Goal: Information Seeking & Learning: Learn about a topic

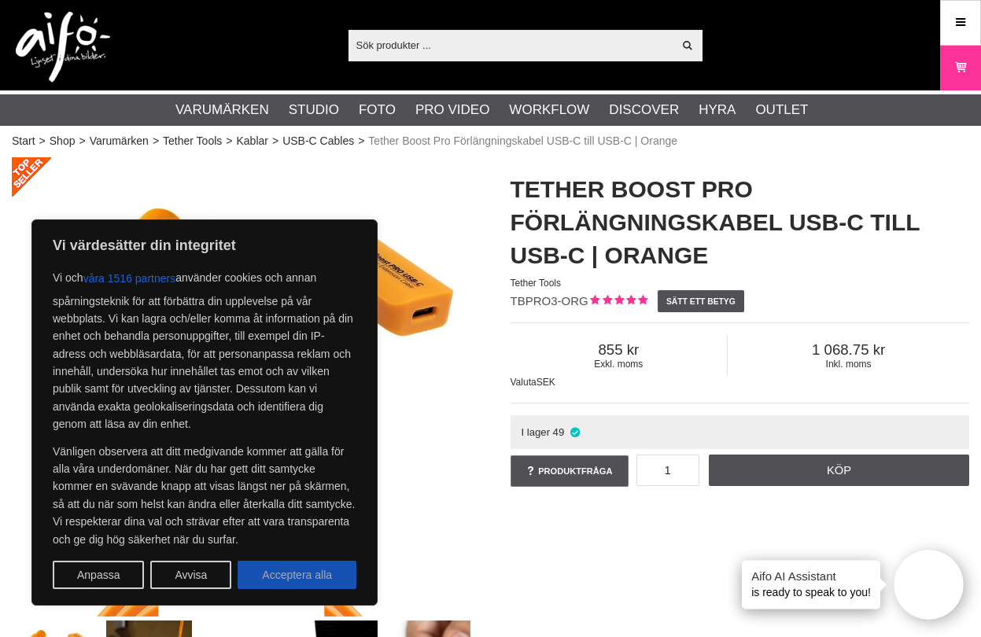
click at [293, 575] on button "Acceptera alla" at bounding box center [297, 575] width 119 height 28
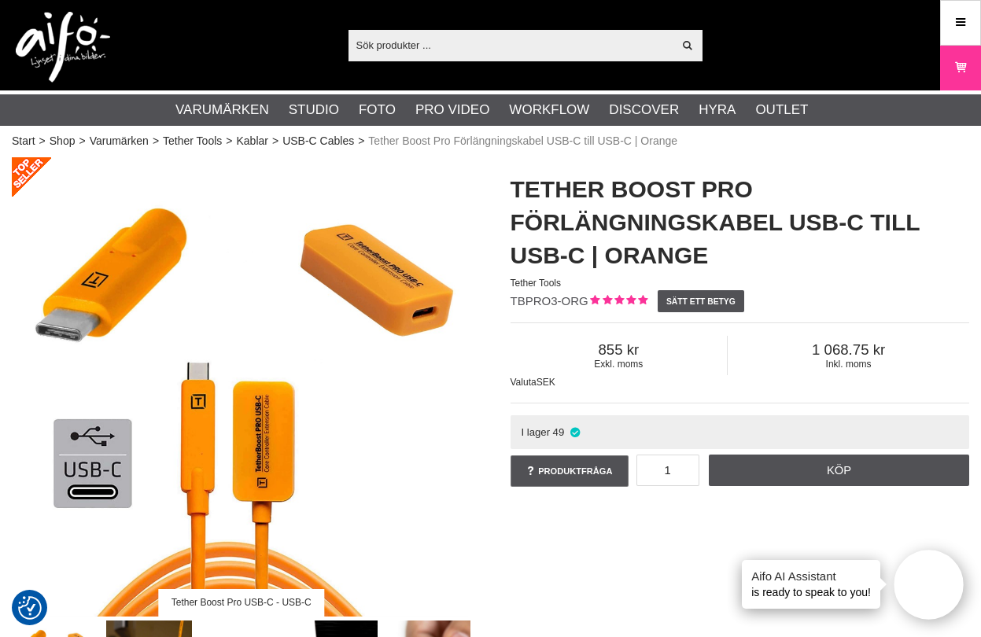
checkbox input "true"
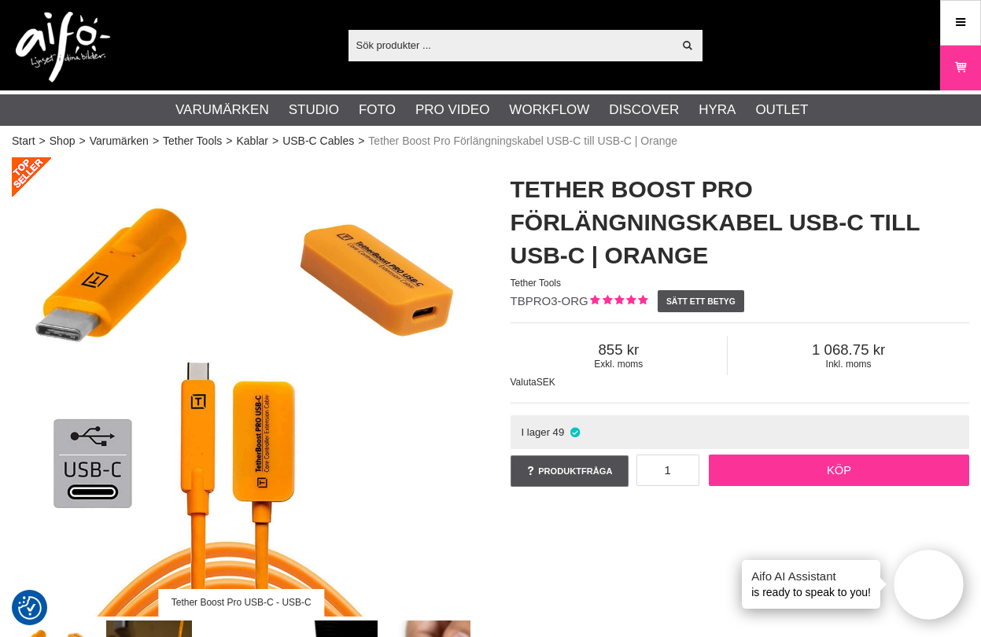
click at [753, 465] on link "Köp" at bounding box center [839, 470] width 260 height 31
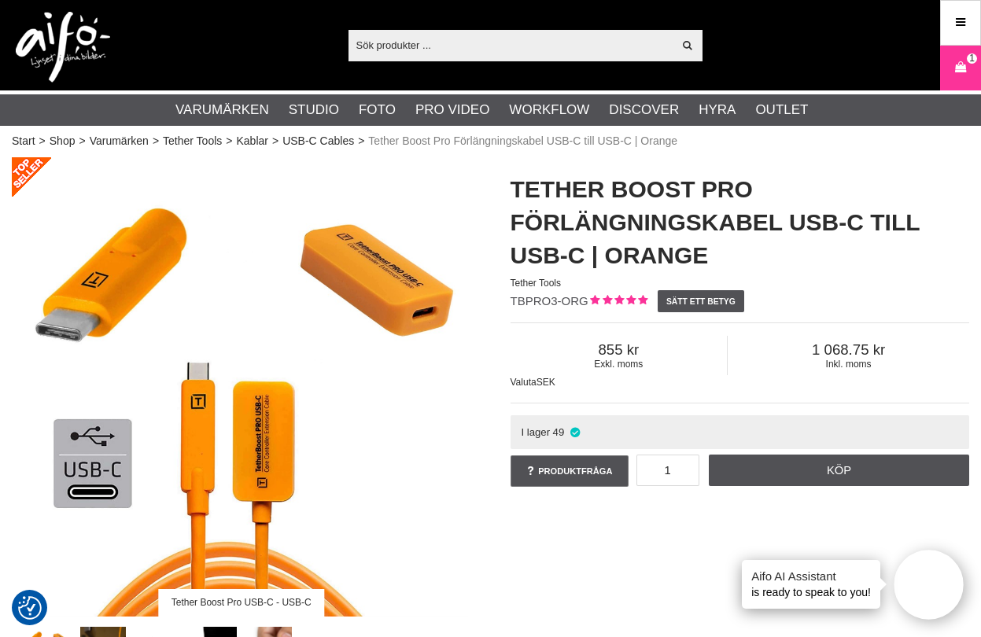
click at [400, 40] on input "text" at bounding box center [511, 45] width 325 height 24
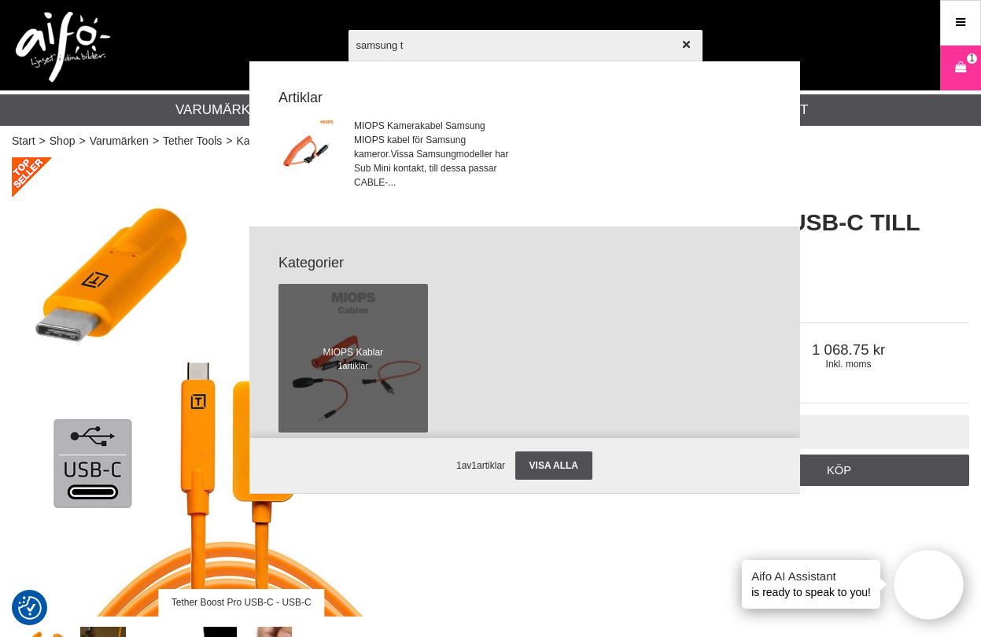
type input "samsung t7"
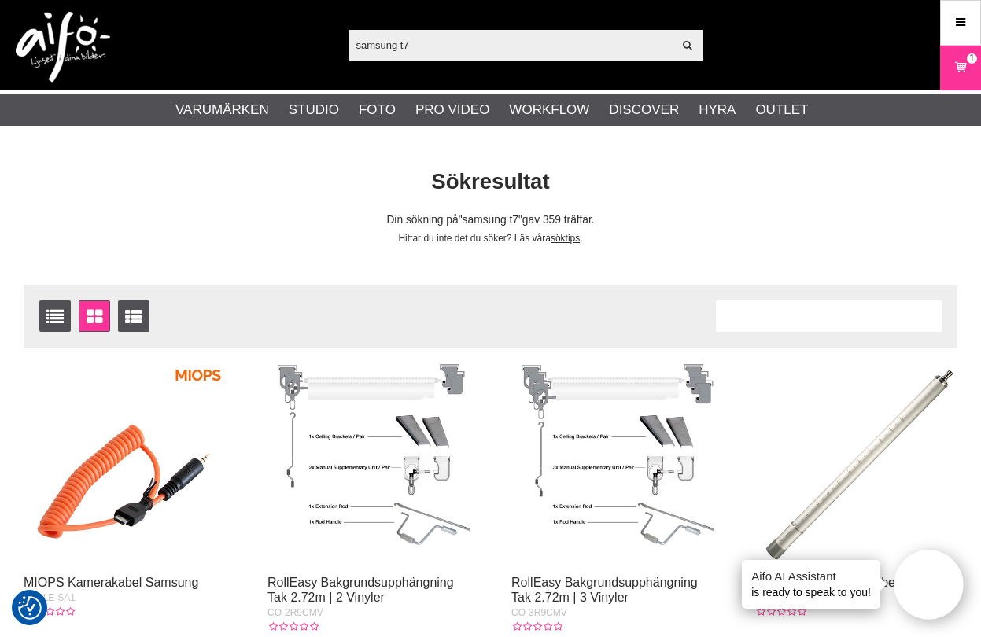
click at [562, 42] on input "samsung t7" at bounding box center [511, 45] width 325 height 24
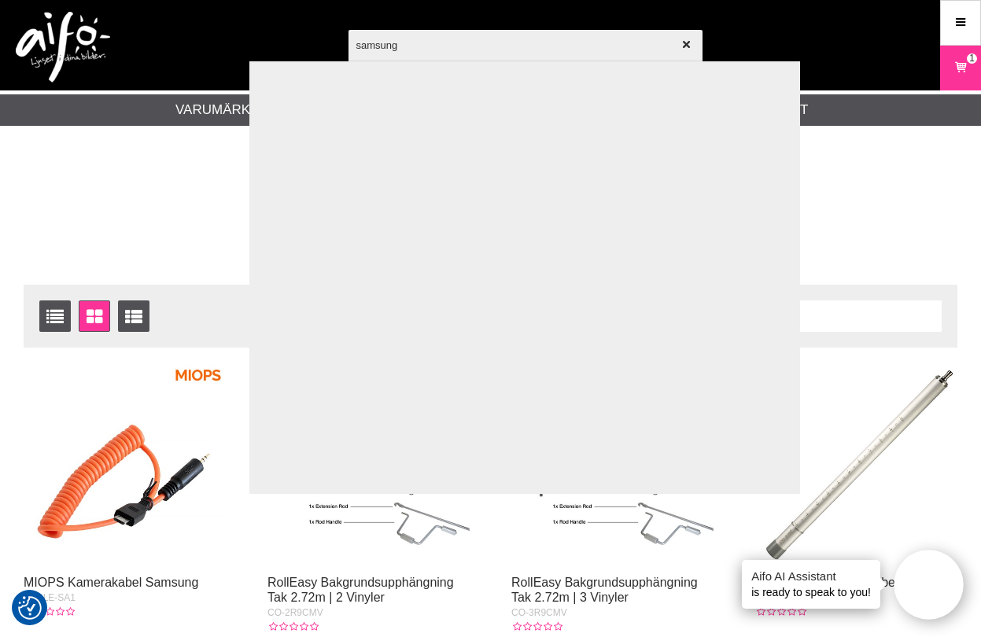
type input "samsung"
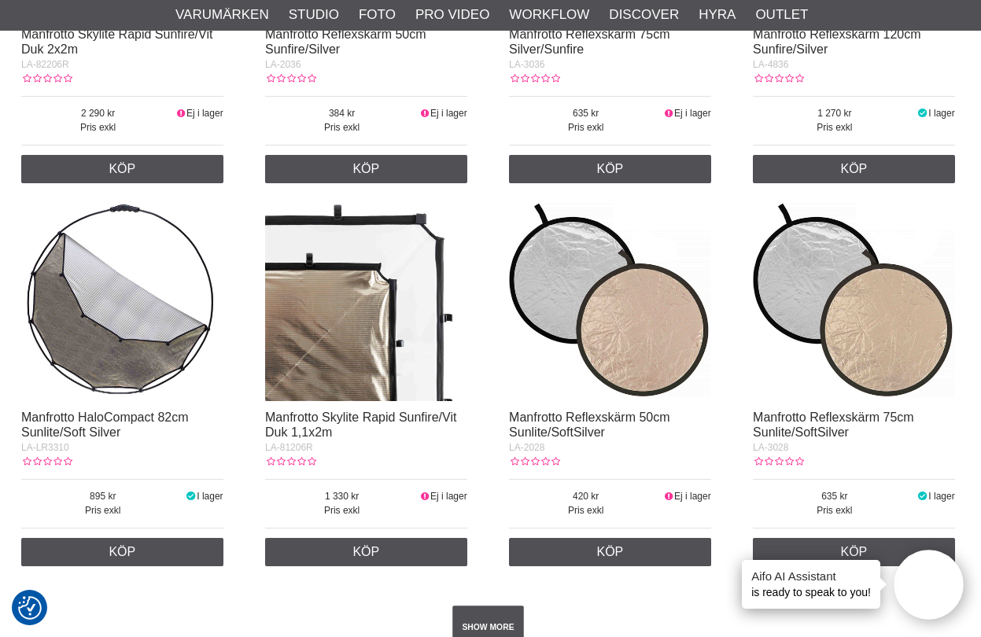
scroll to position [2550, 2]
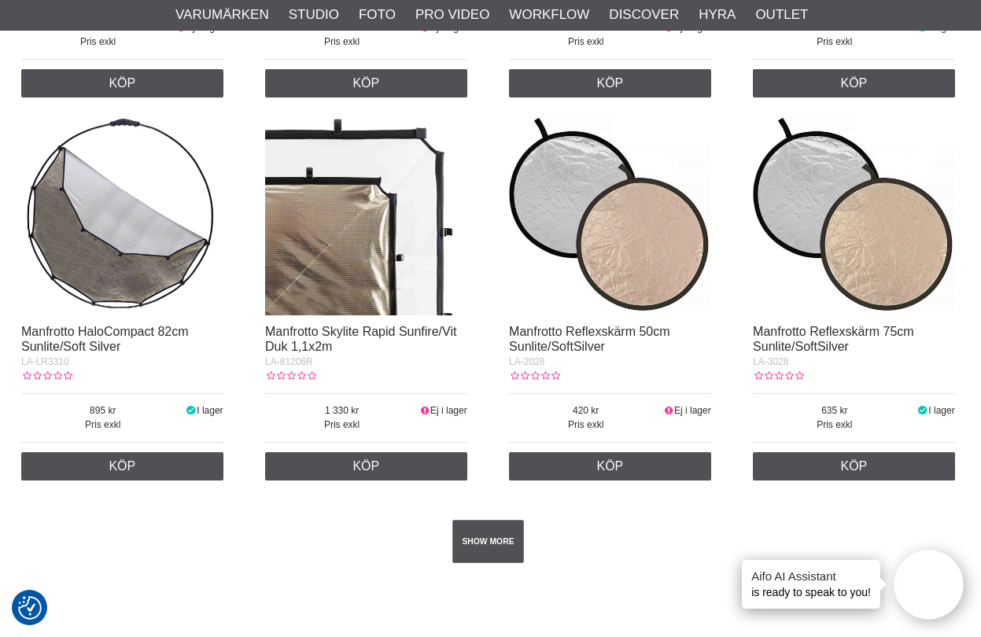
click at [392, 214] on img at bounding box center [366, 214] width 202 height 202
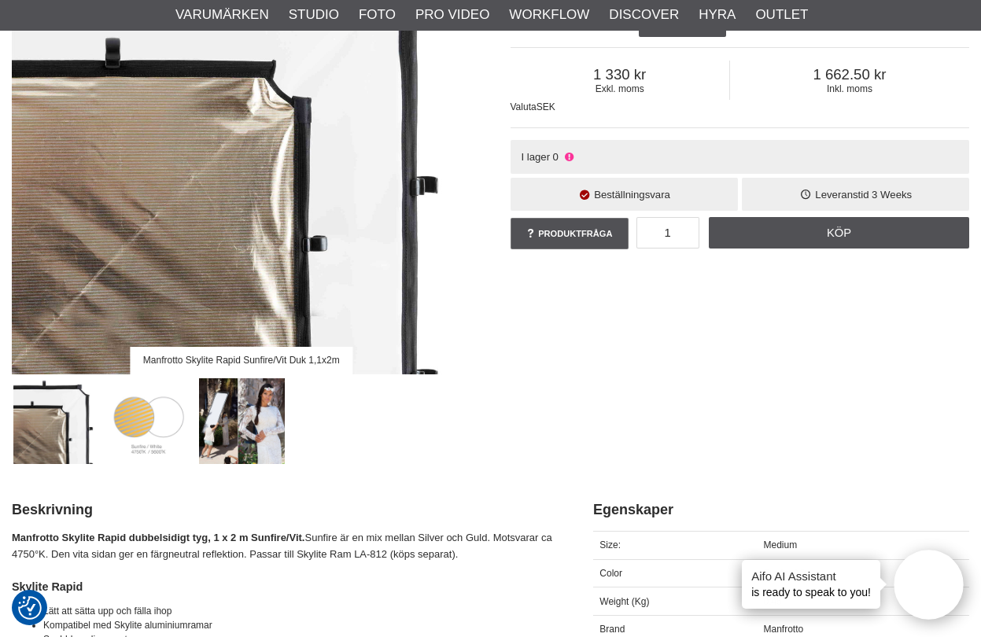
scroll to position [274, 0]
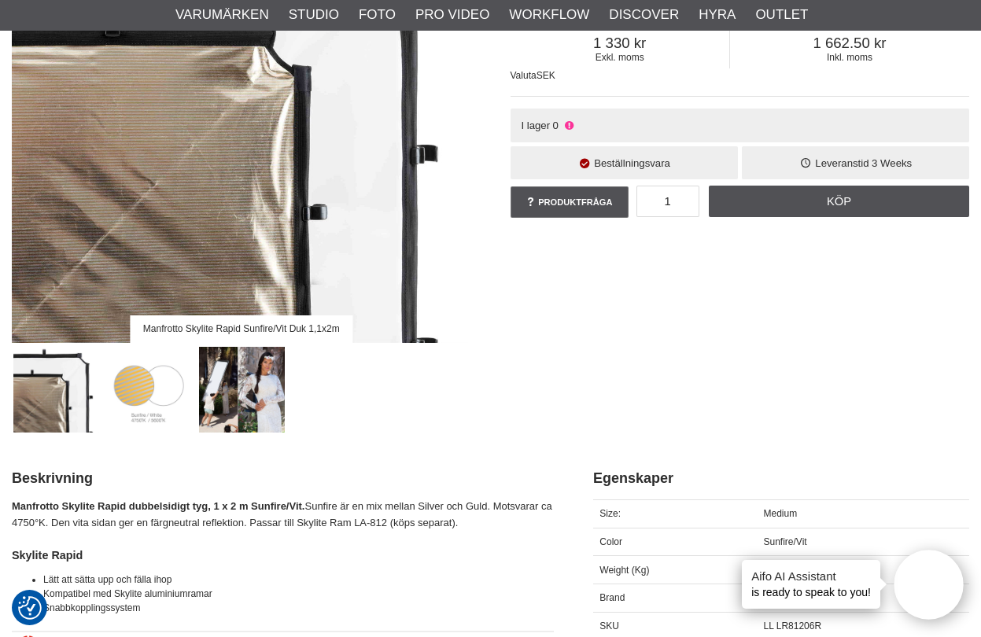
click at [214, 412] on img at bounding box center [242, 390] width 87 height 87
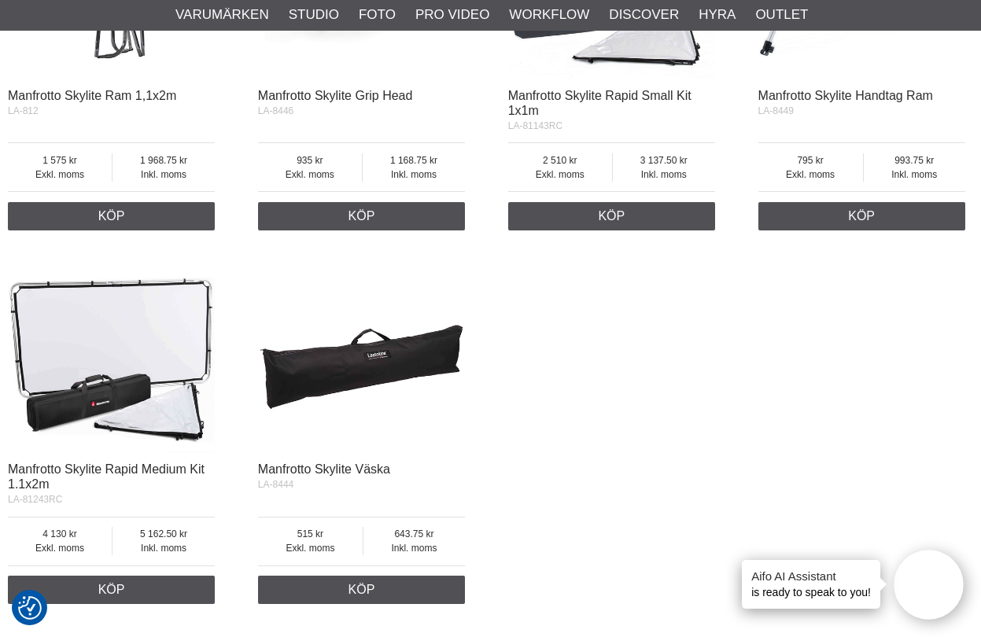
scroll to position [1252, 4]
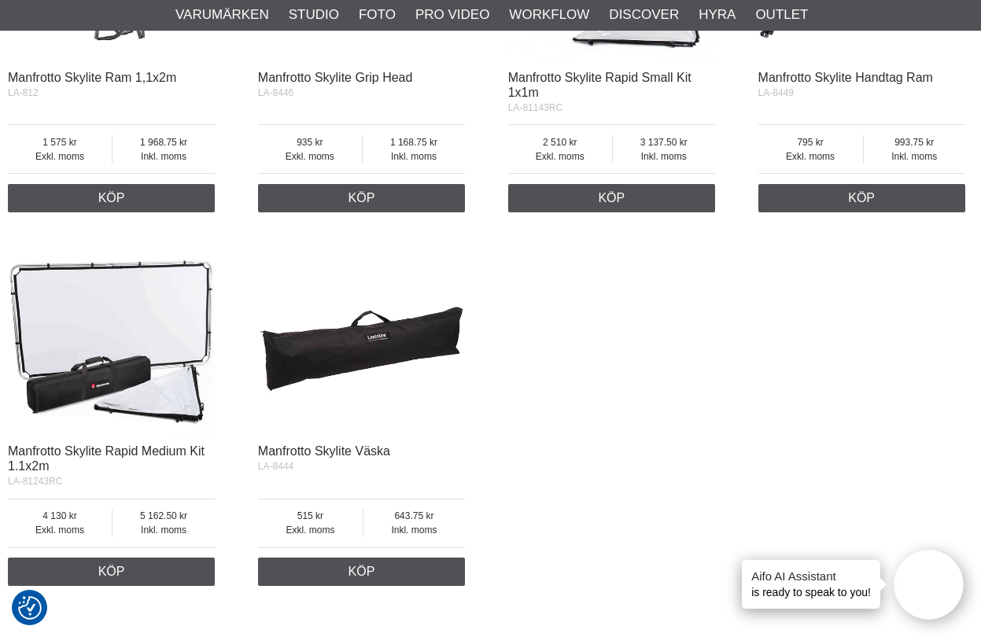
click at [141, 327] on img at bounding box center [111, 331] width 207 height 207
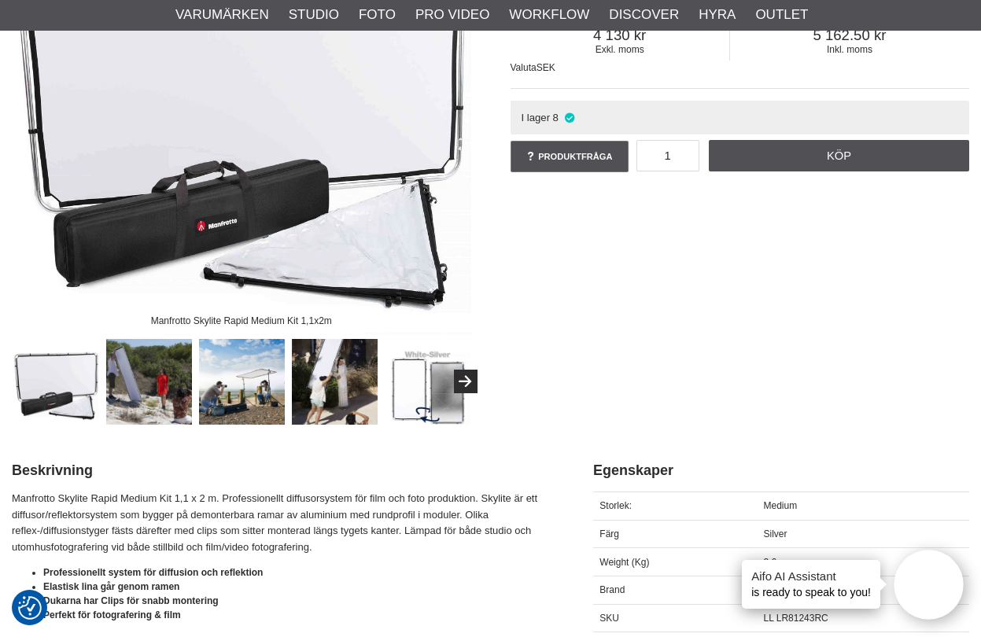
scroll to position [327, 0]
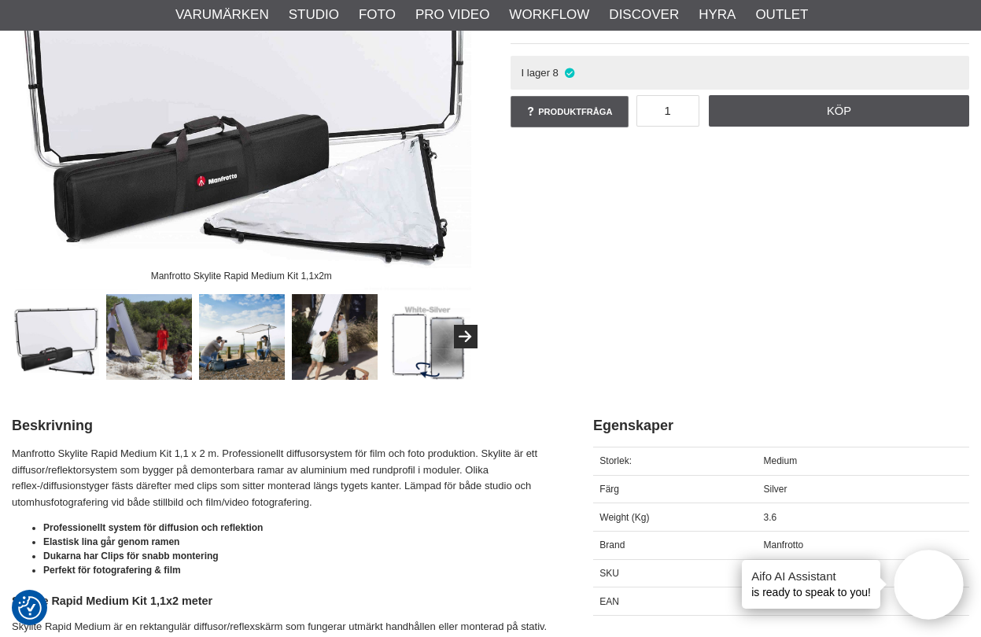
click at [154, 363] on img at bounding box center [149, 337] width 87 height 87
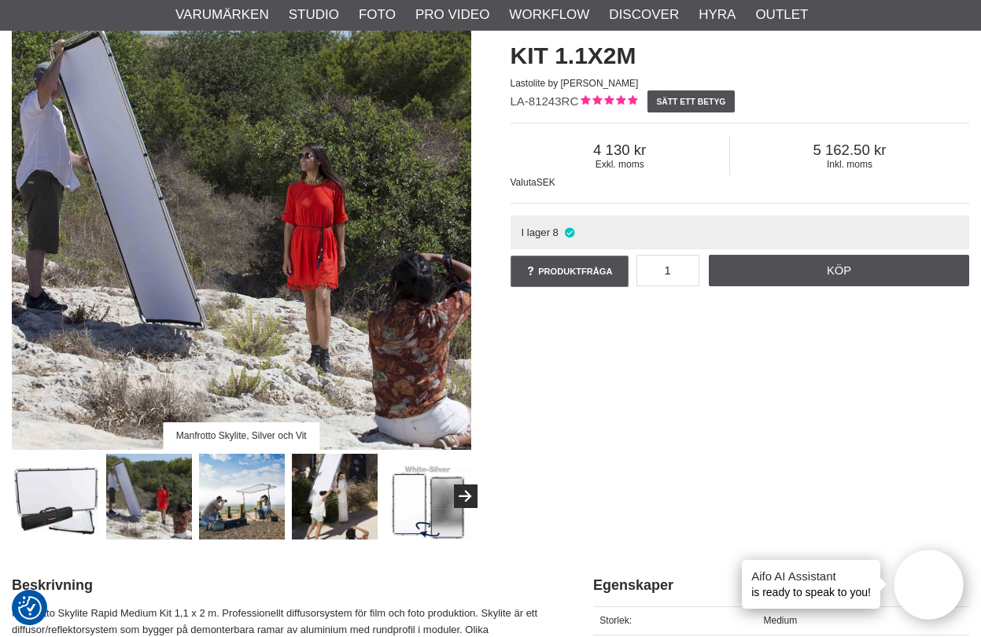
scroll to position [162, 0]
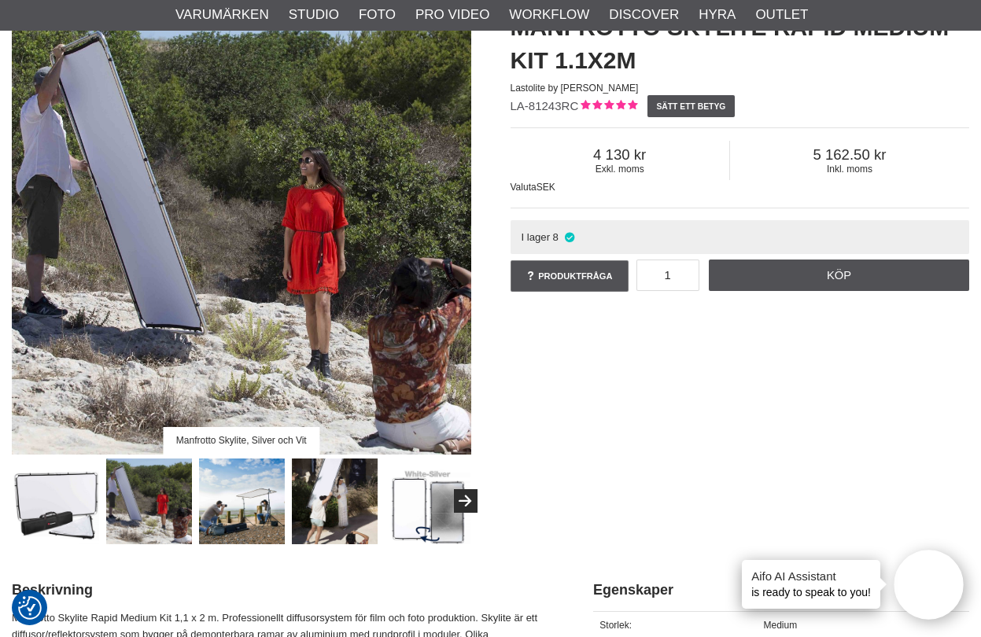
click at [254, 515] on img at bounding box center [242, 502] width 87 height 87
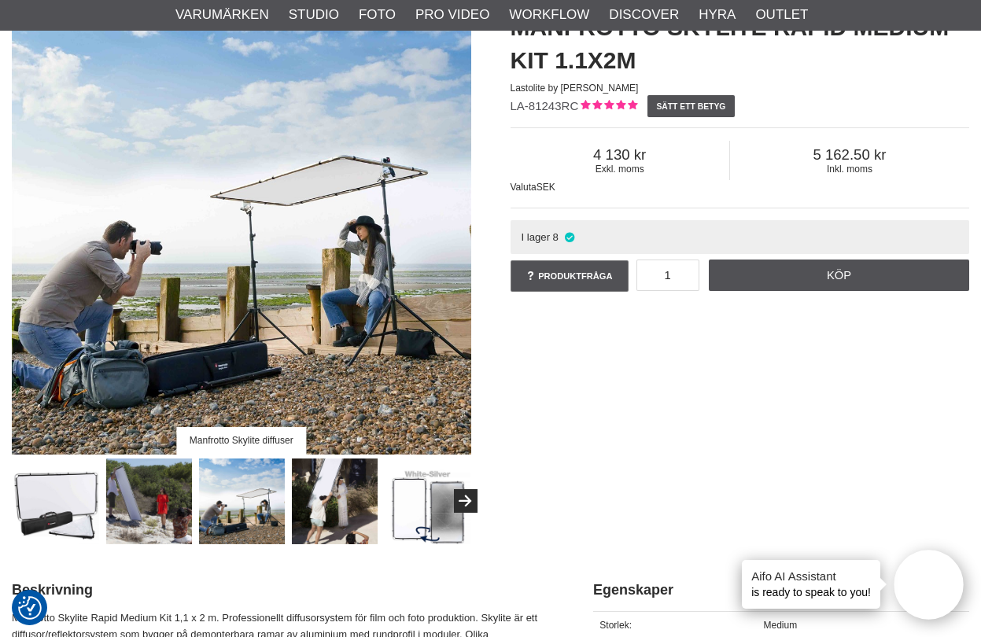
click at [359, 523] on img at bounding box center [335, 502] width 87 height 87
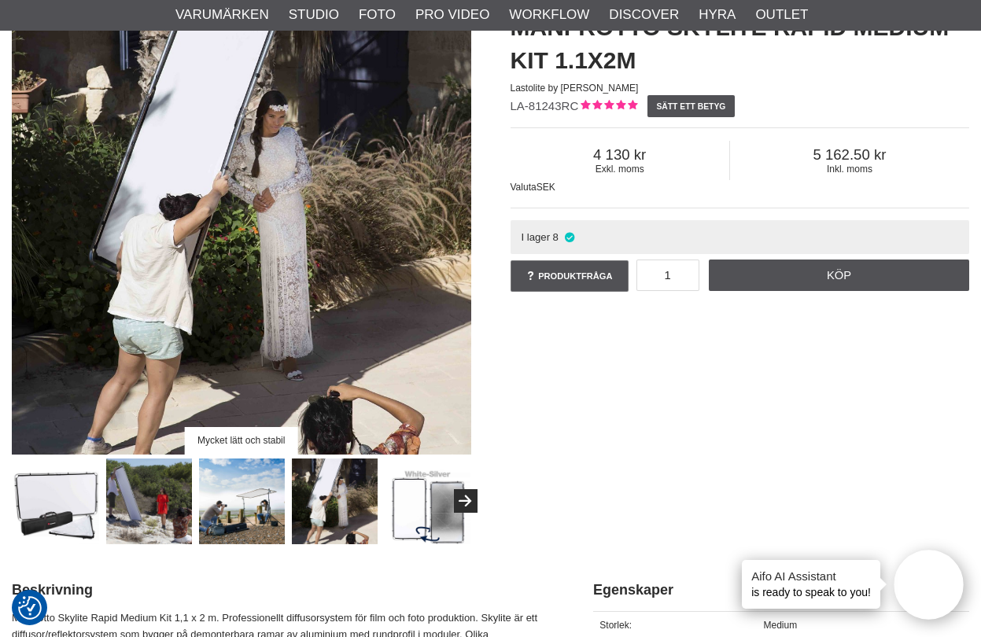
click at [432, 522] on img at bounding box center [428, 502] width 87 height 87
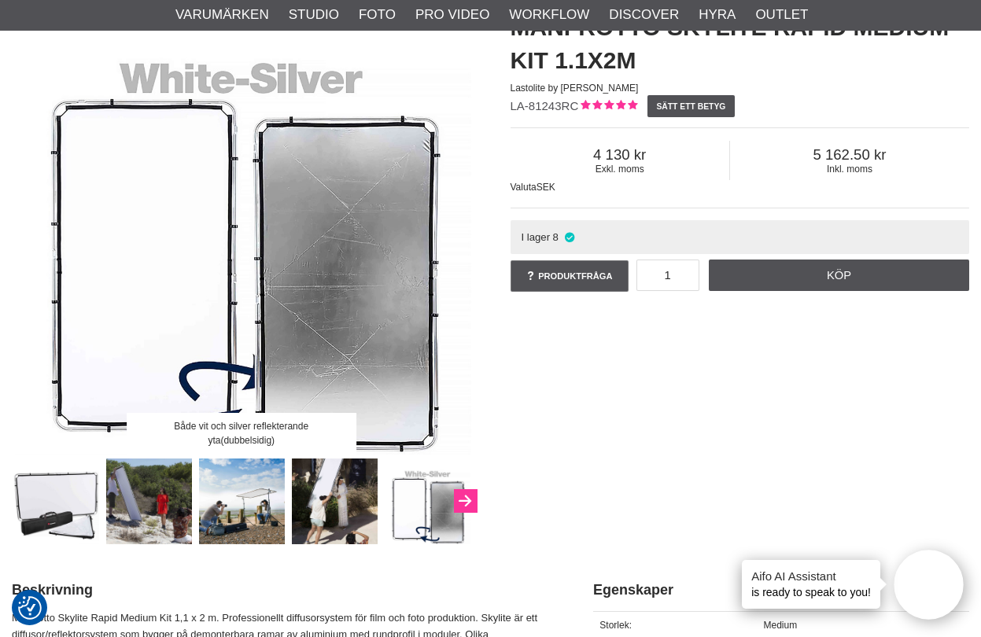
click at [464, 504] on icon "Next" at bounding box center [465, 502] width 19 height 14
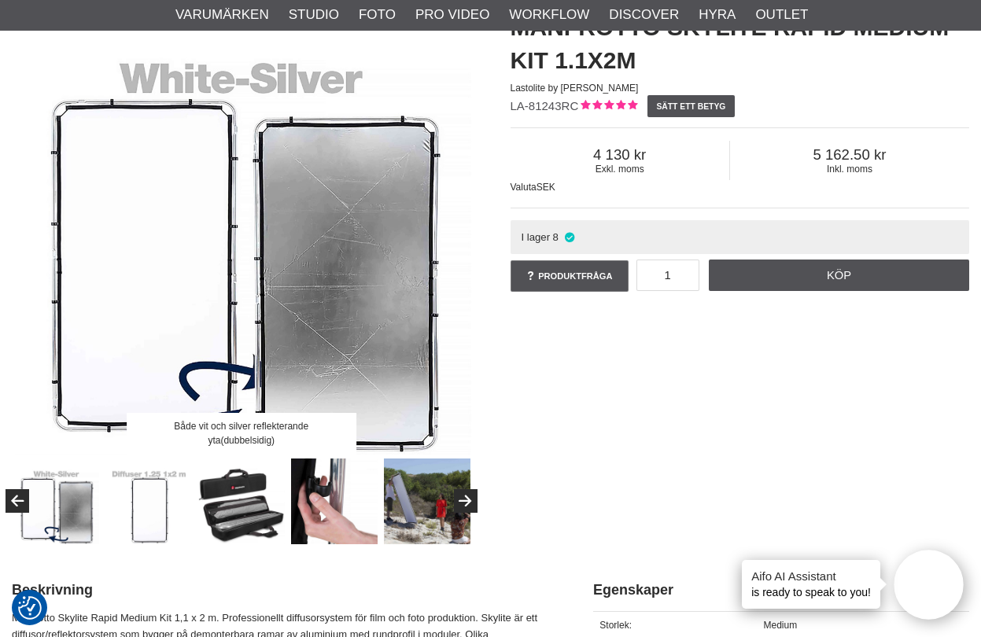
click at [152, 519] on img at bounding box center [149, 502] width 87 height 87
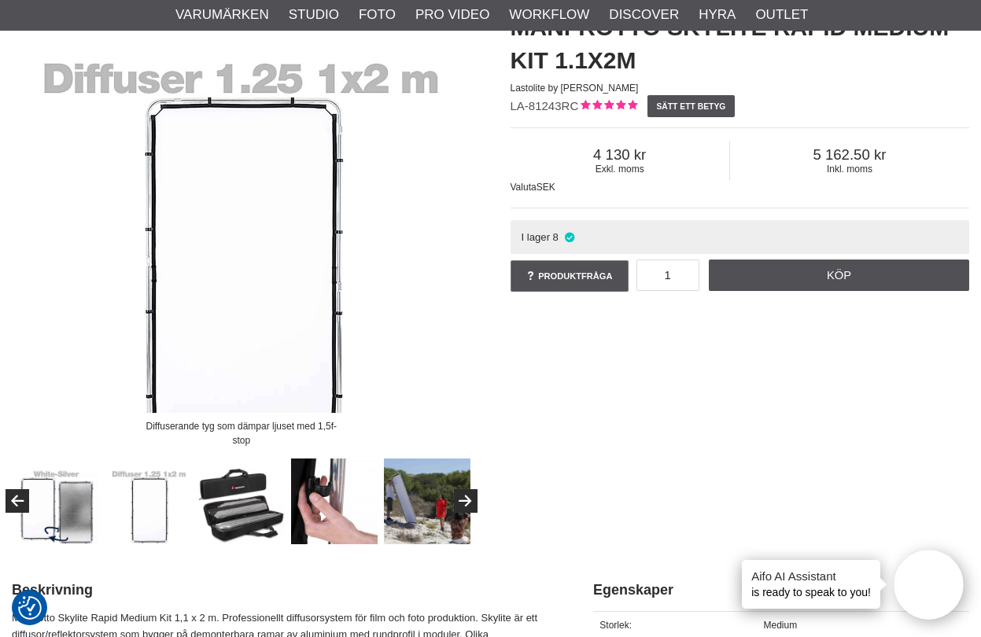
click at [360, 507] on img at bounding box center [334, 502] width 87 height 87
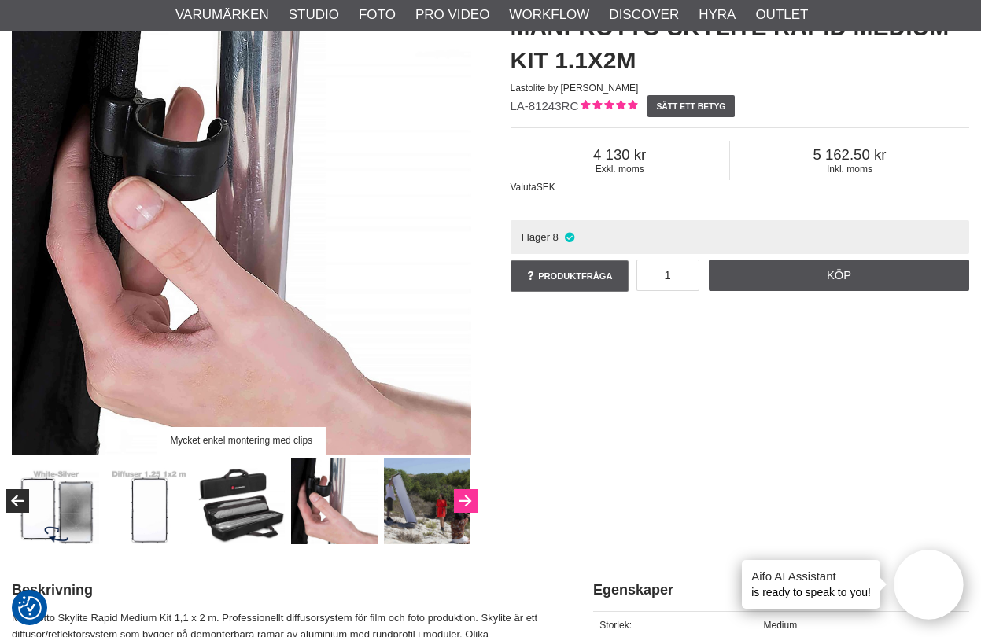
click at [467, 503] on icon "Next" at bounding box center [465, 502] width 19 height 14
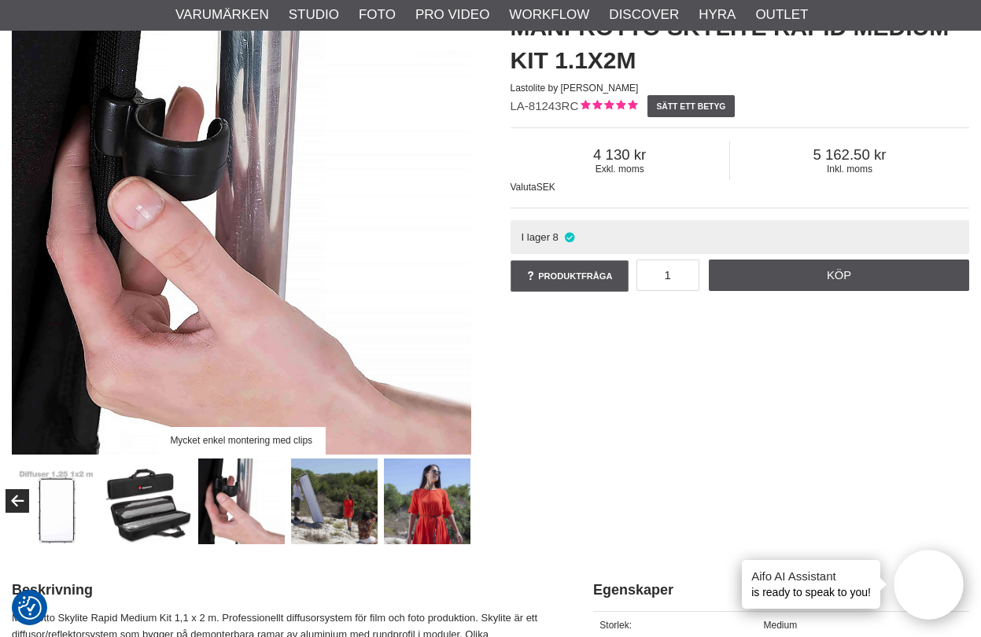
click at [402, 499] on img at bounding box center [427, 502] width 87 height 87
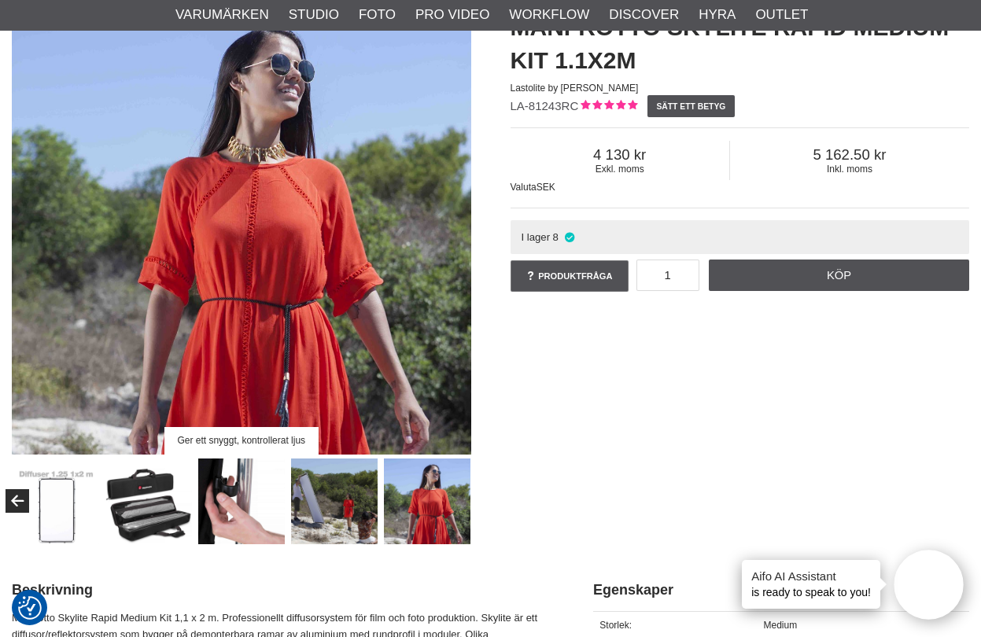
click at [353, 499] on img at bounding box center [334, 502] width 87 height 87
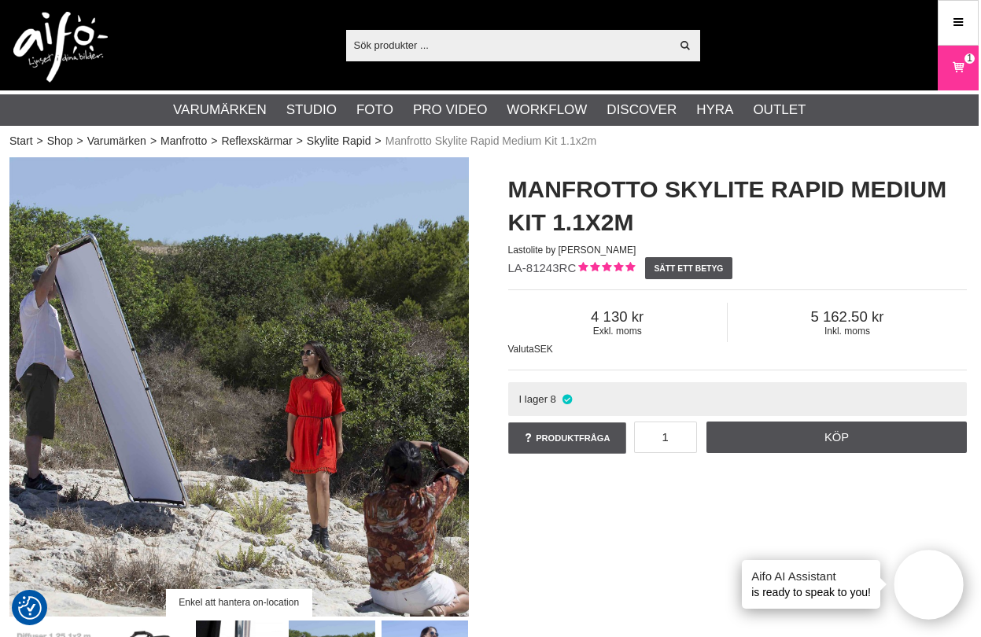
scroll to position [0, 2]
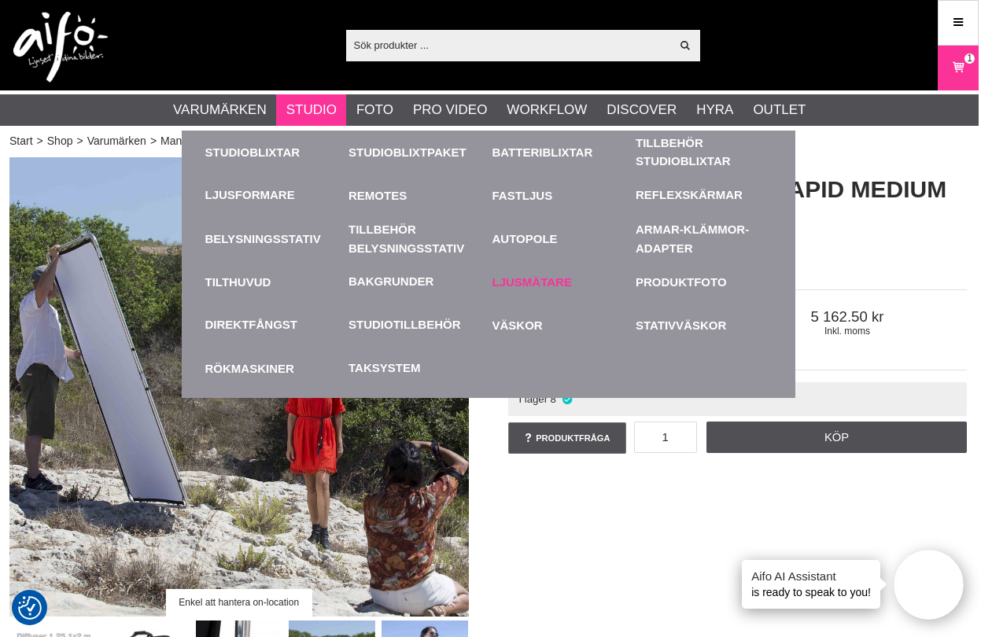
click at [547, 281] on link "Ljusmätare" at bounding box center [561, 281] width 136 height 43
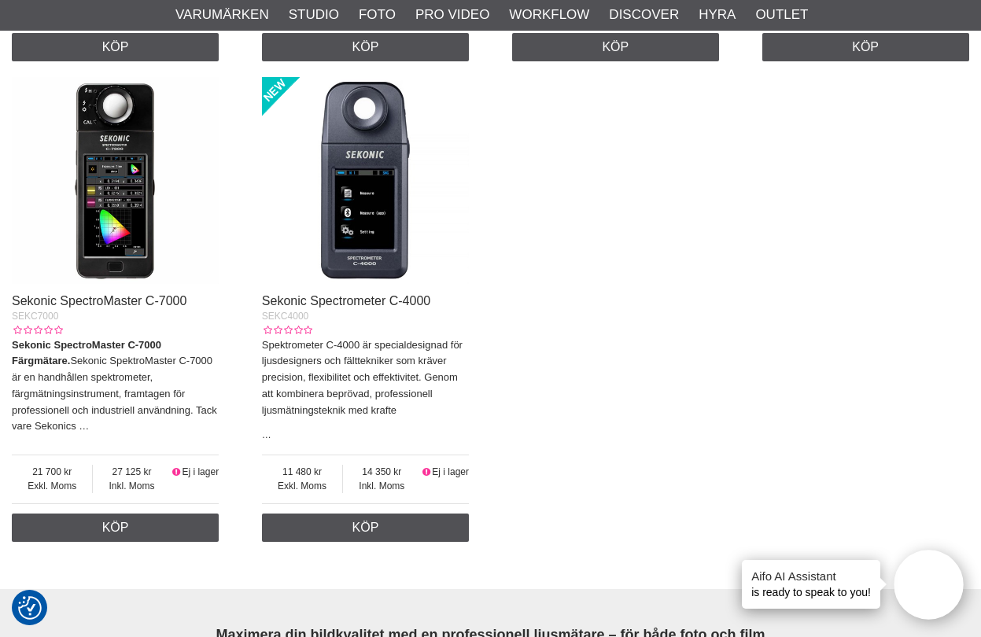
scroll to position [1614, 0]
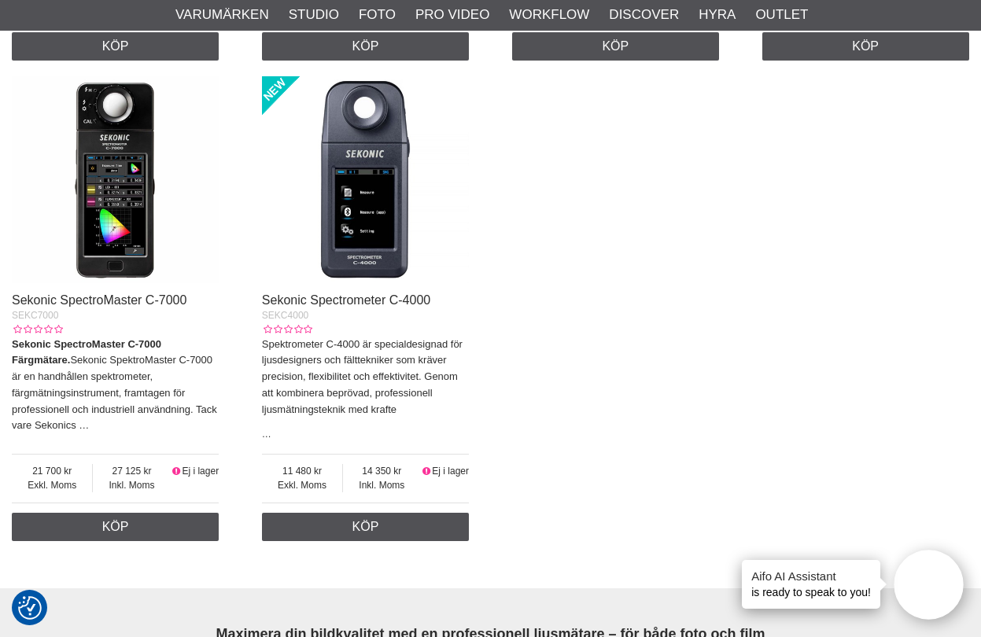
click at [122, 208] on img at bounding box center [115, 179] width 207 height 207
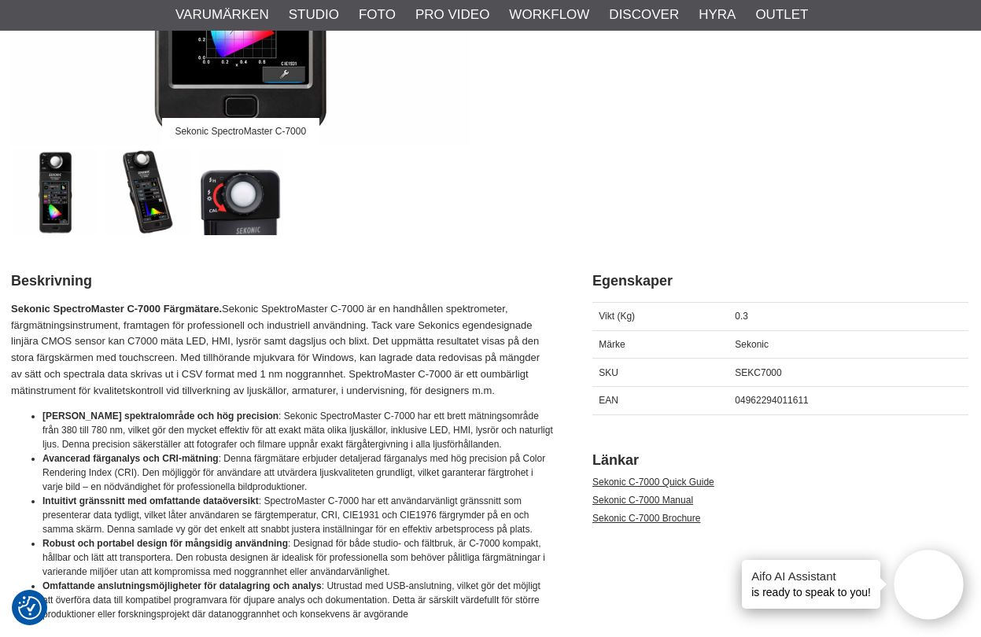
scroll to position [498, 1]
